Goal: Task Accomplishment & Management: Manage account settings

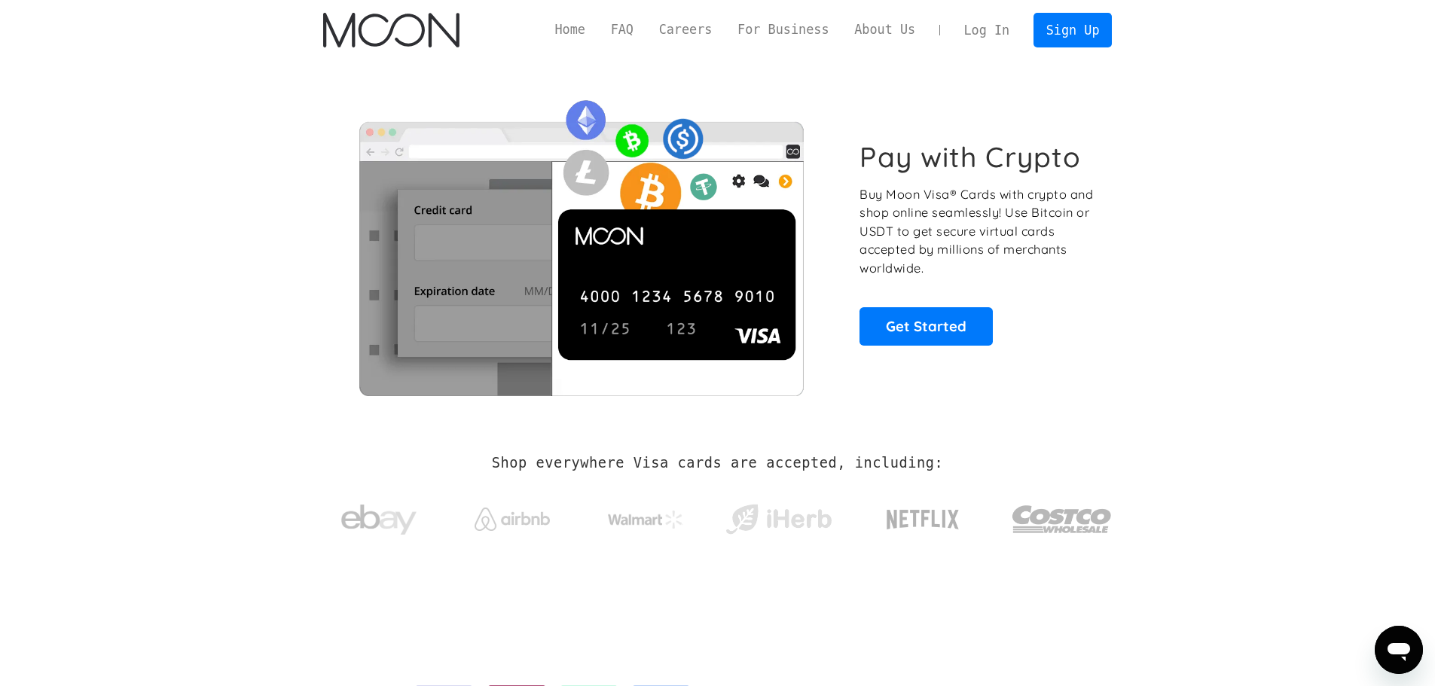
click at [1000, 34] on link "Log In" at bounding box center [986, 30] width 71 height 33
